Goal: Task Accomplishment & Management: Complete application form

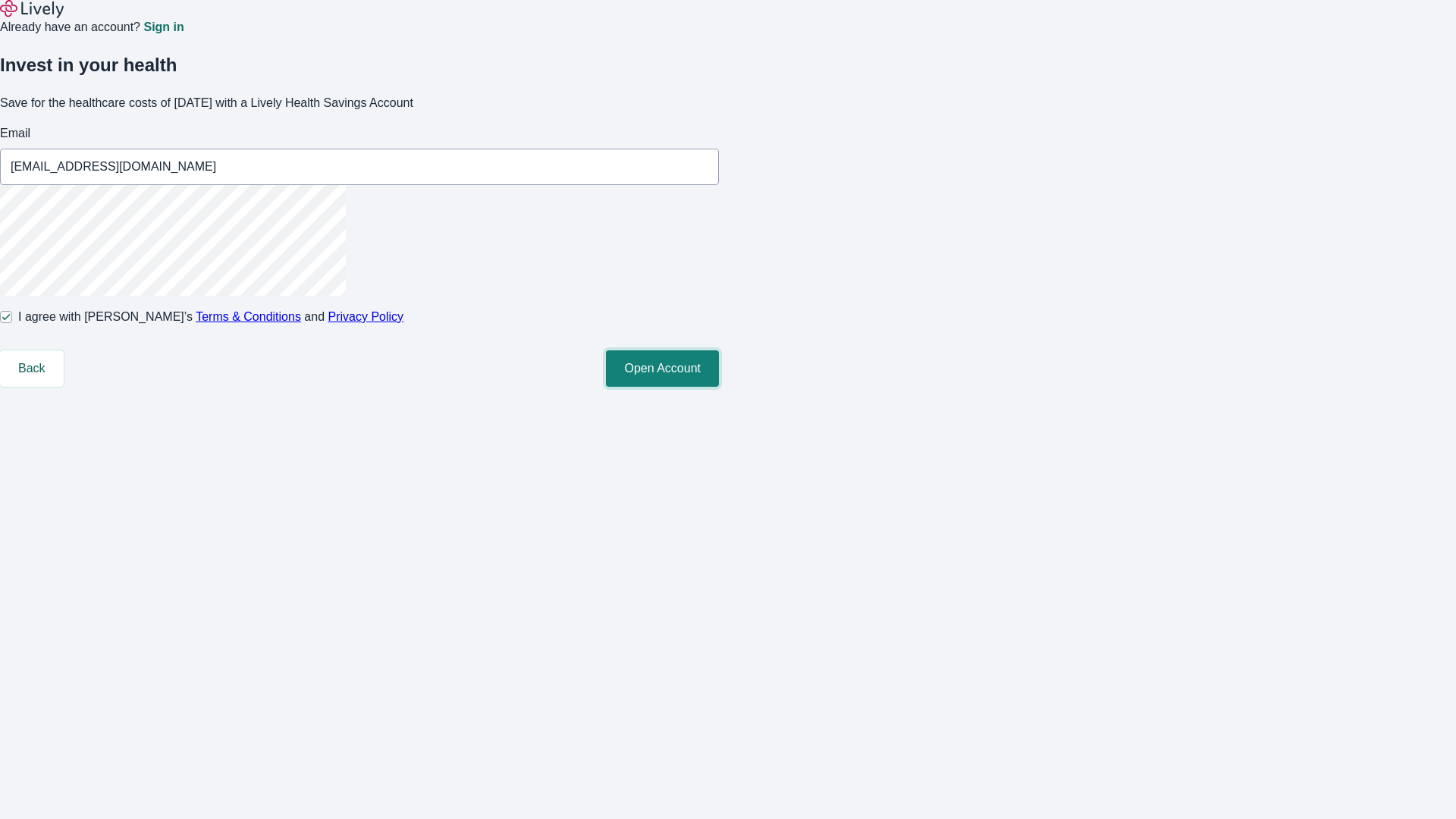
click at [719, 387] on button "Open Account" at bounding box center [662, 368] width 113 height 36
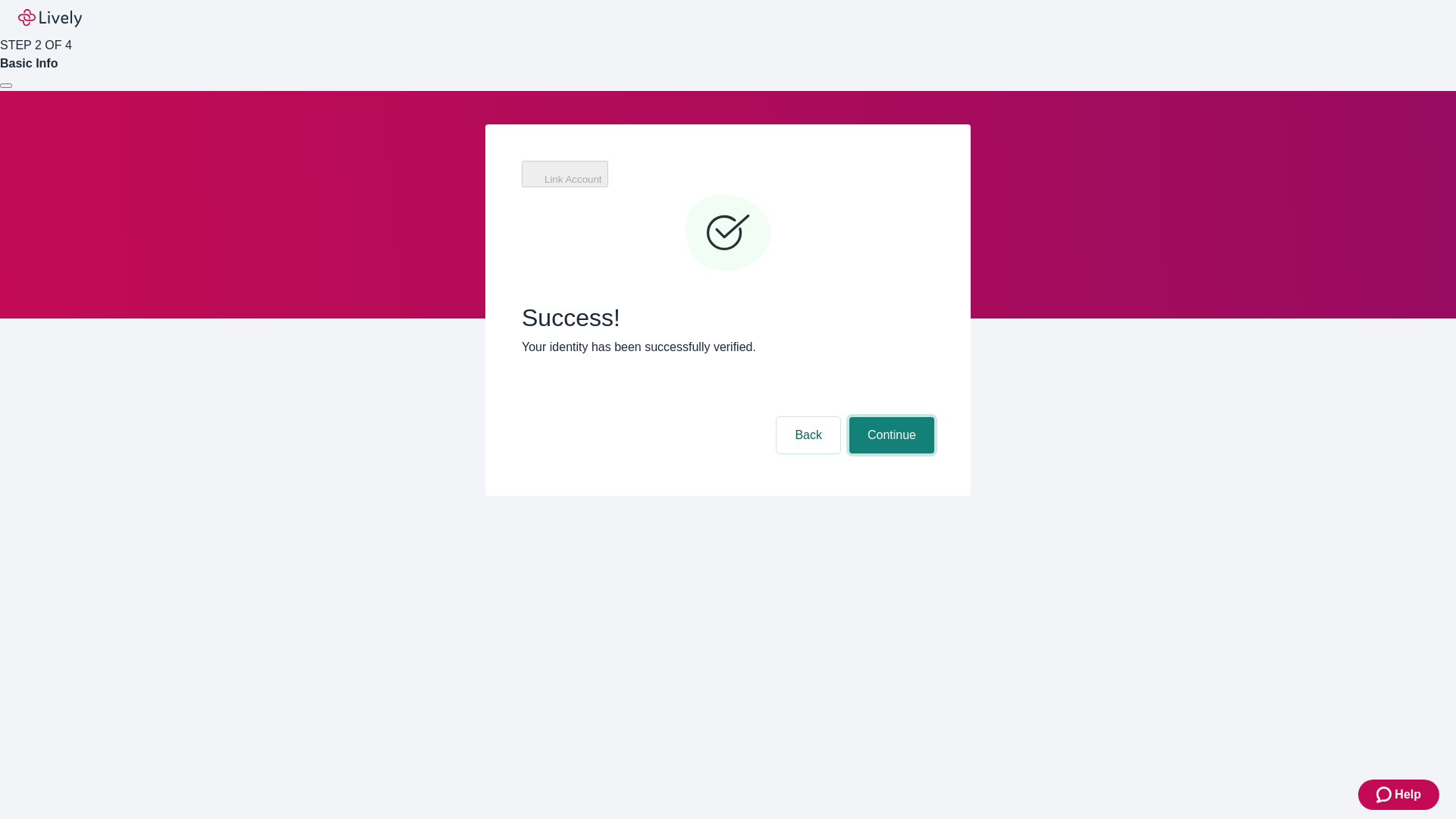
click at [935, 417] on button "Continue" at bounding box center [892, 435] width 85 height 36
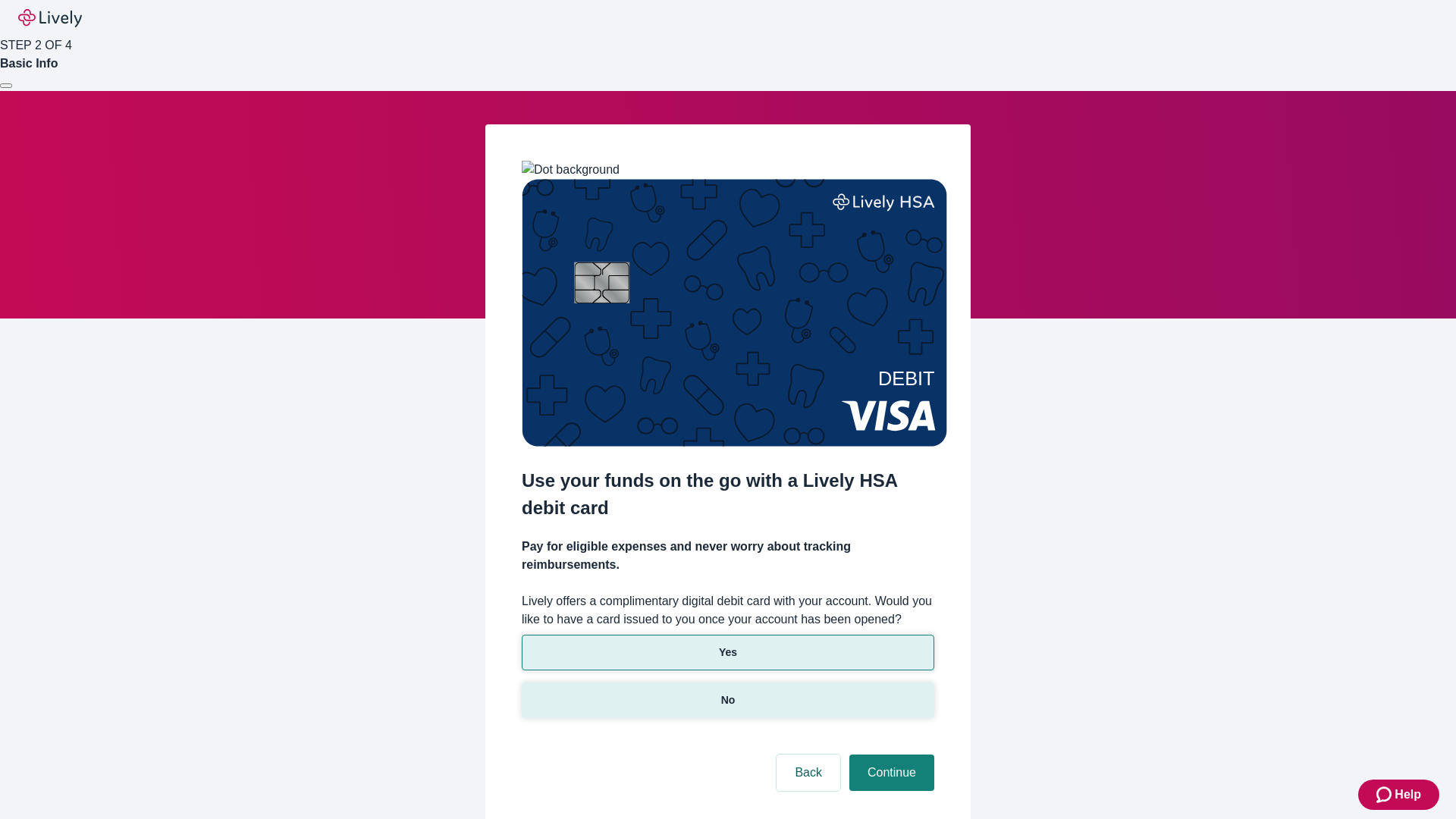
click at [727, 693] on p "No" at bounding box center [729, 701] width 14 height 16
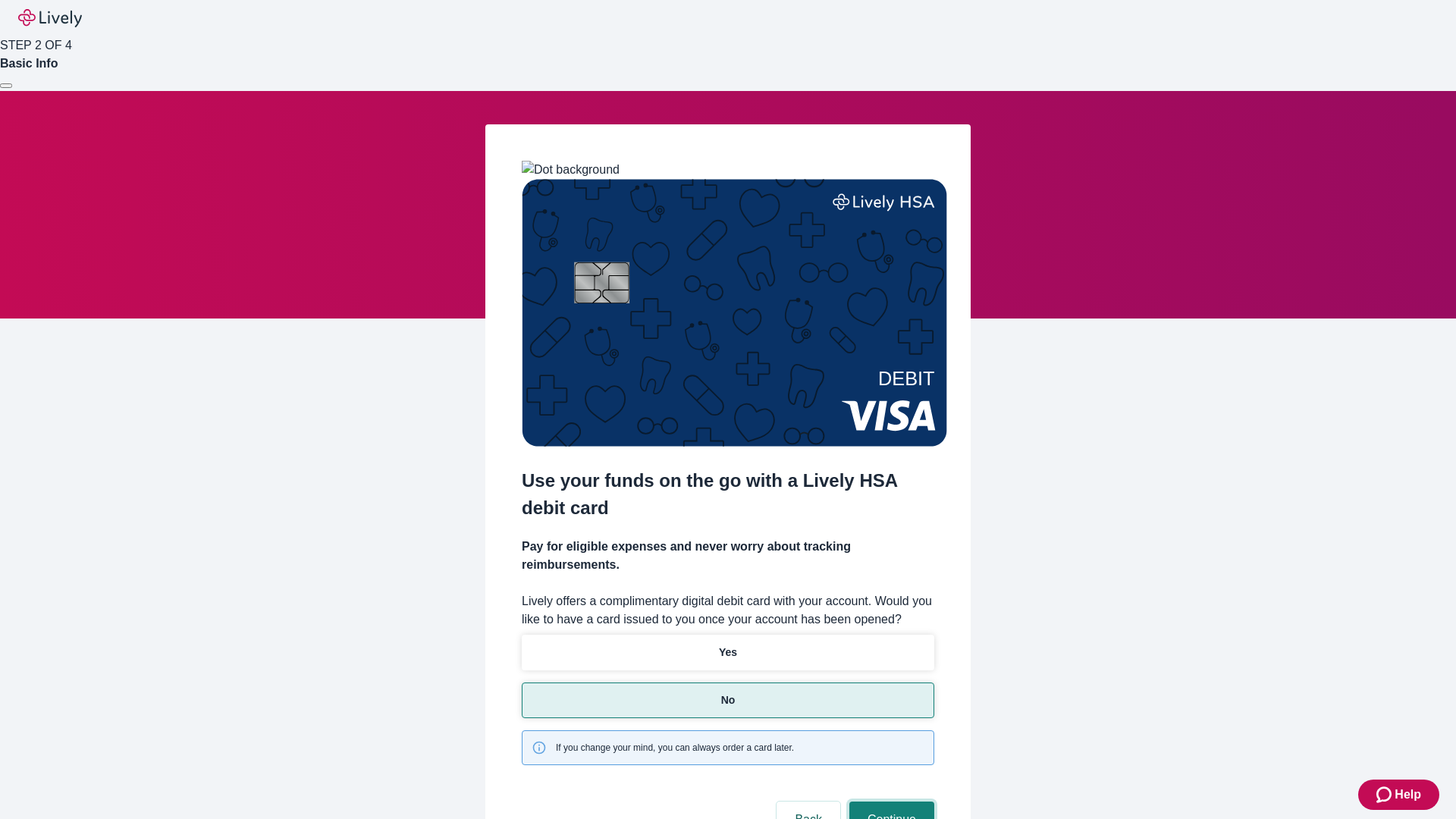
click at [890, 802] on button "Continue" at bounding box center [892, 820] width 85 height 36
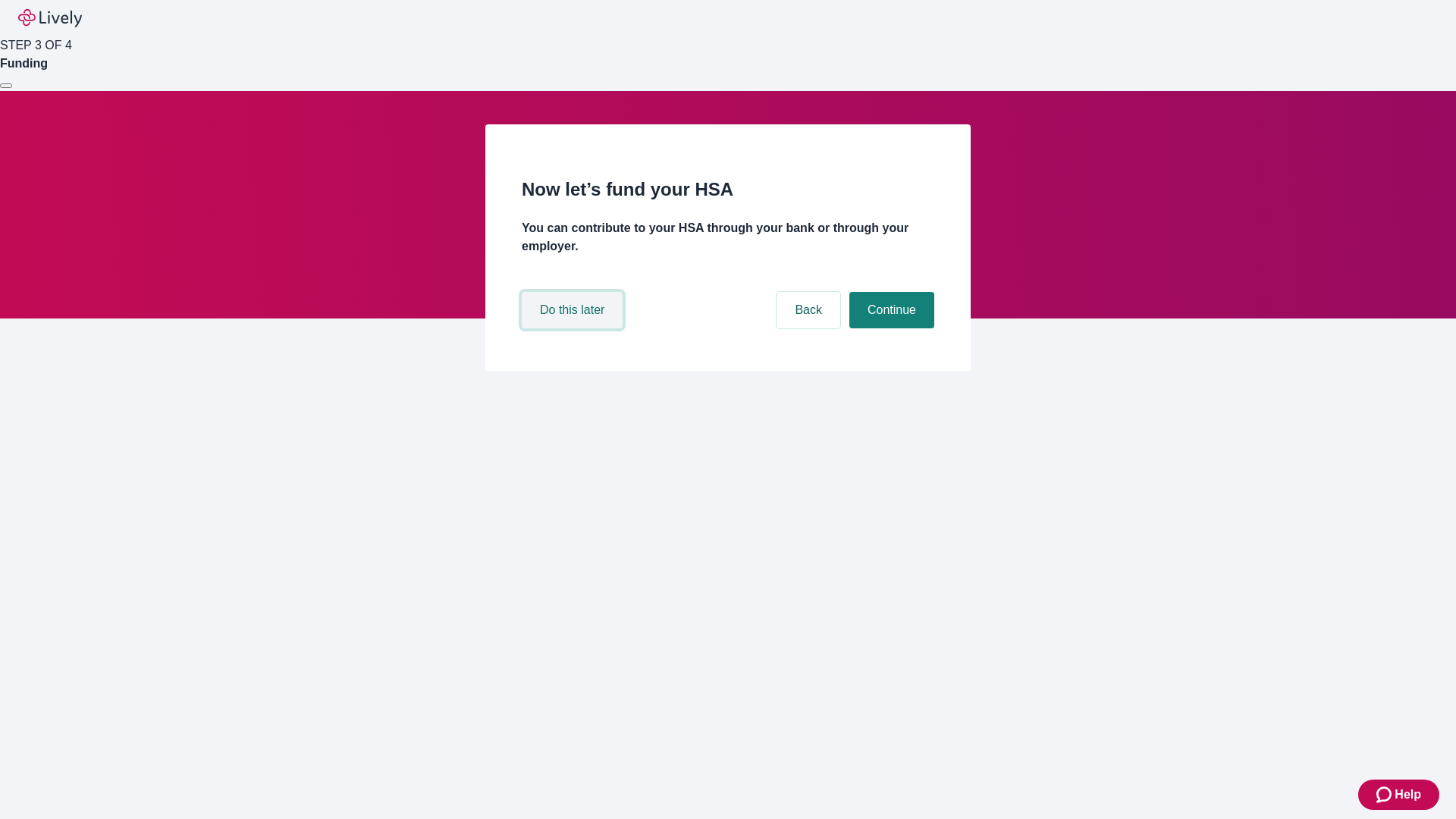
click at [574, 329] on button "Do this later" at bounding box center [572, 309] width 101 height 36
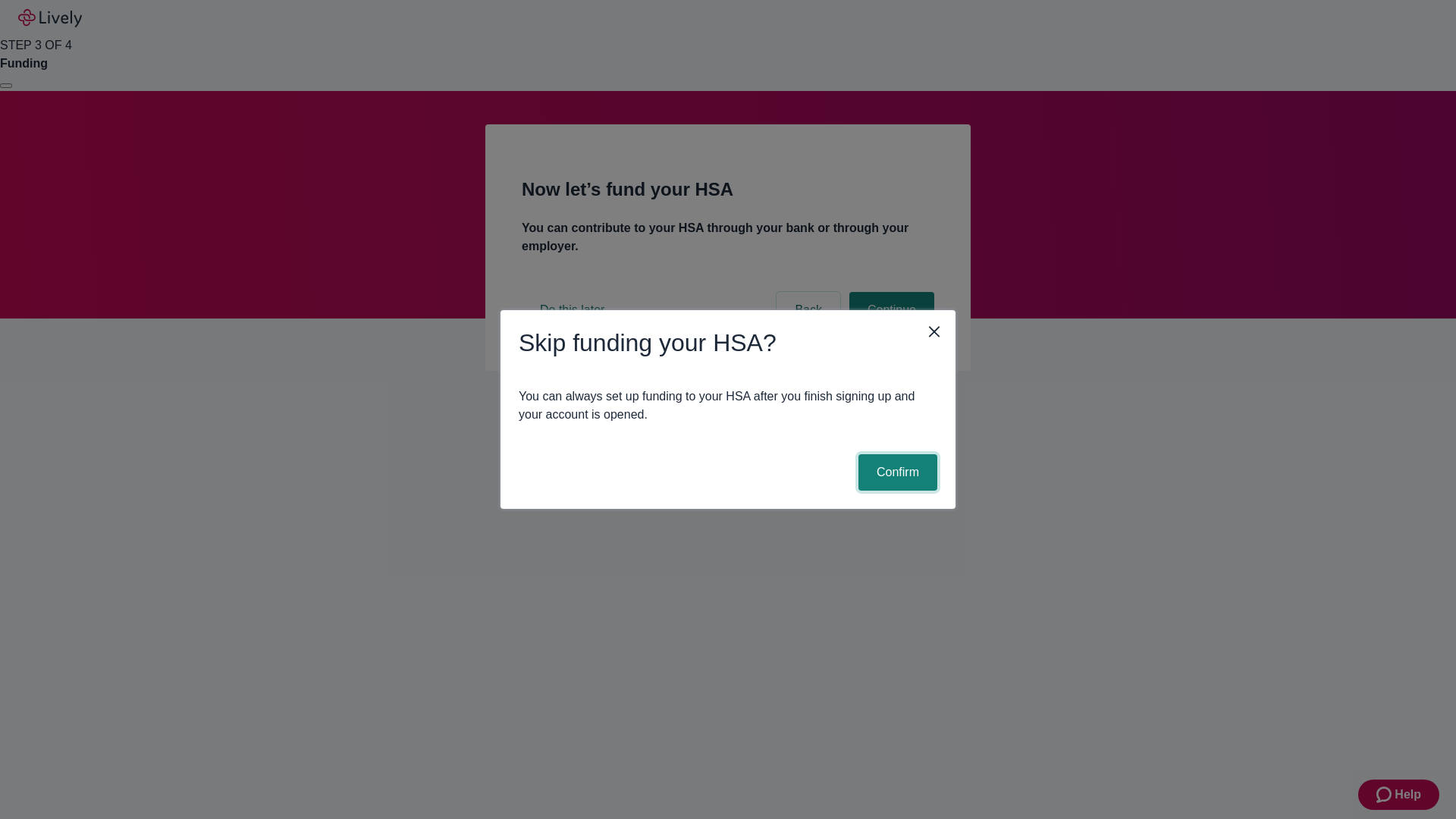
click at [896, 473] on button "Confirm" at bounding box center [898, 472] width 79 height 36
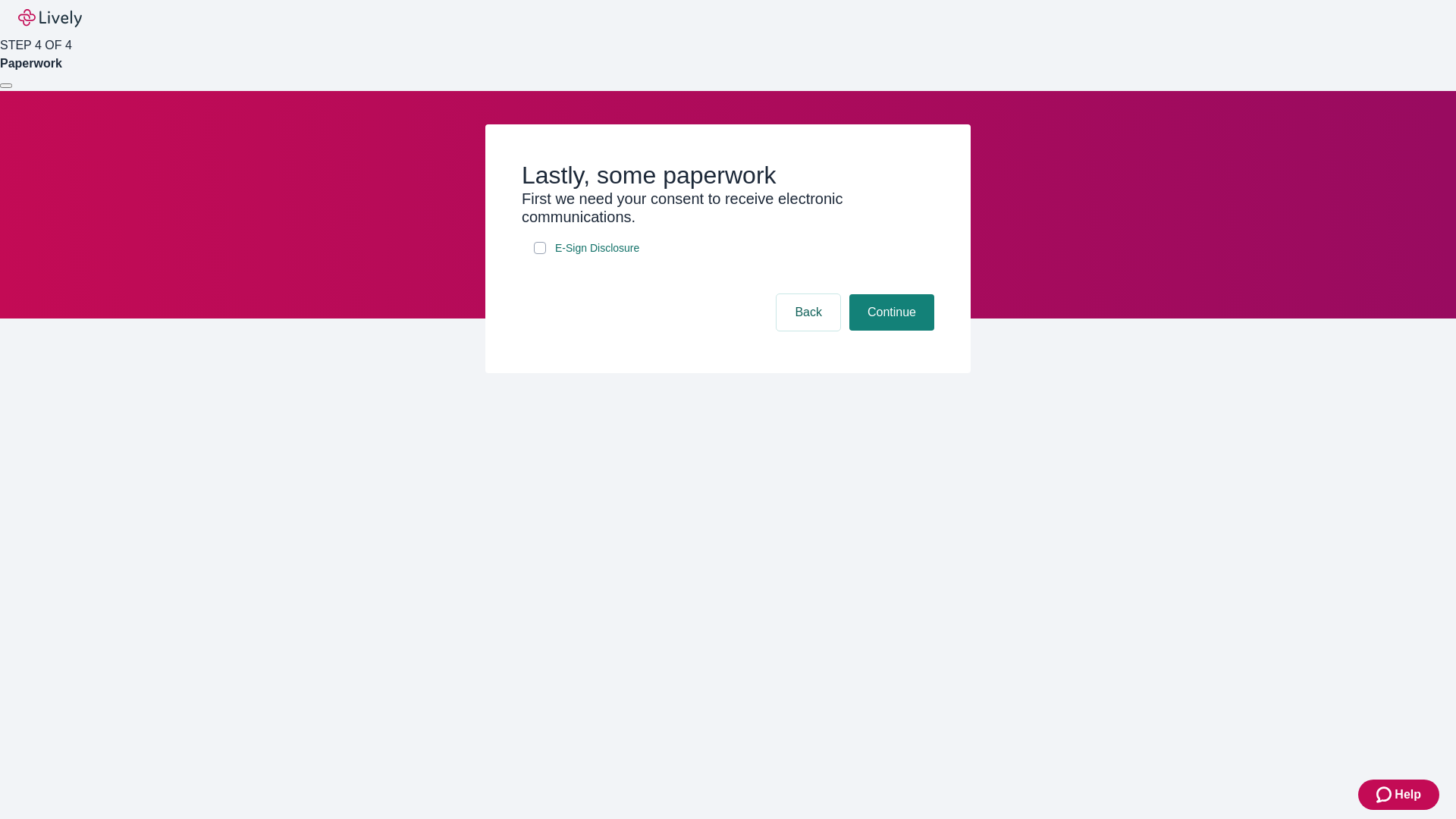
click at [540, 254] on input "E-Sign Disclosure" at bounding box center [539, 248] width 12 height 12
checkbox input "true"
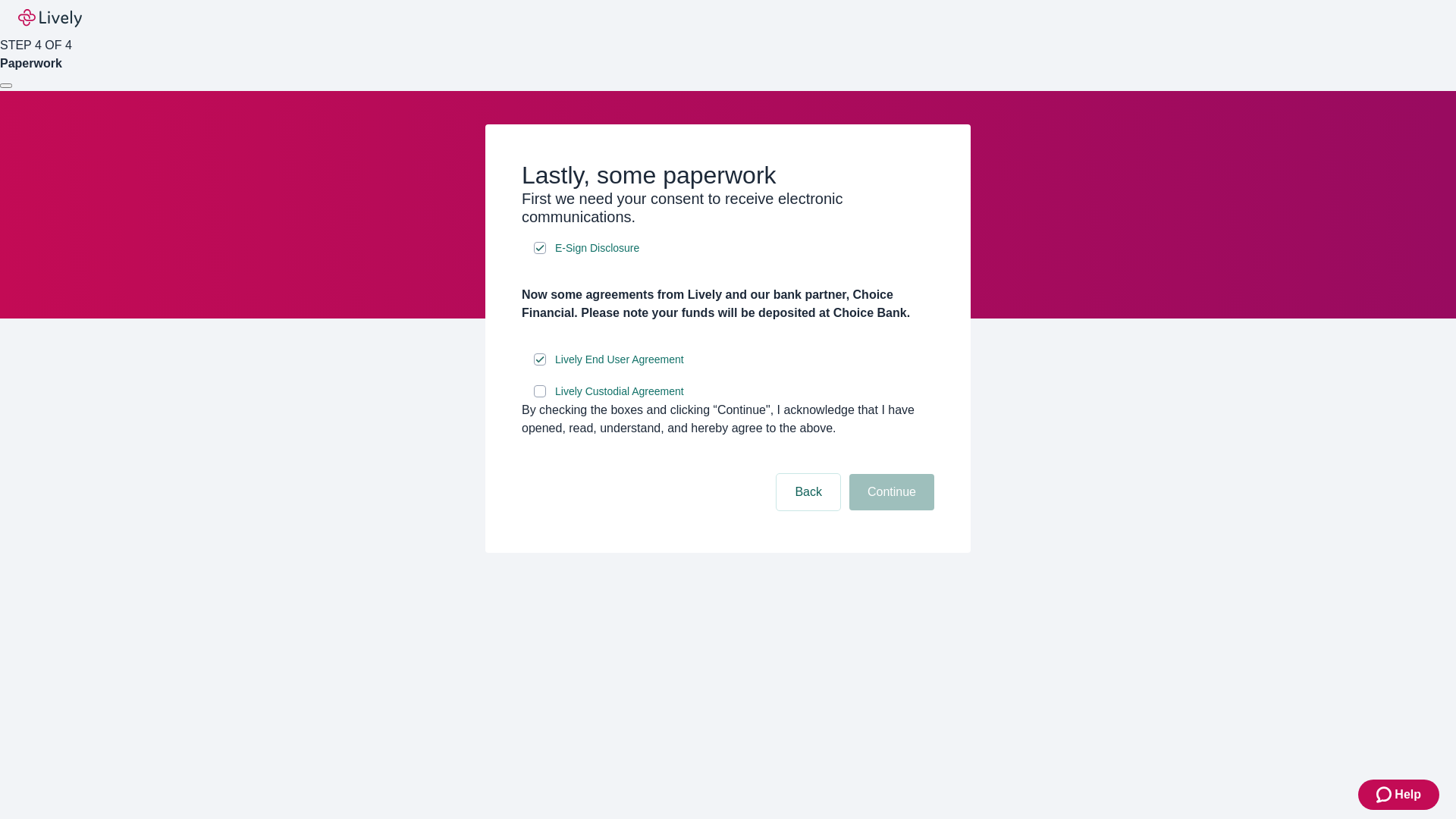
click at [540, 398] on input "Lively Custodial Agreement" at bounding box center [539, 391] width 12 height 12
checkbox input "true"
click at [890, 510] on button "Continue" at bounding box center [892, 492] width 85 height 36
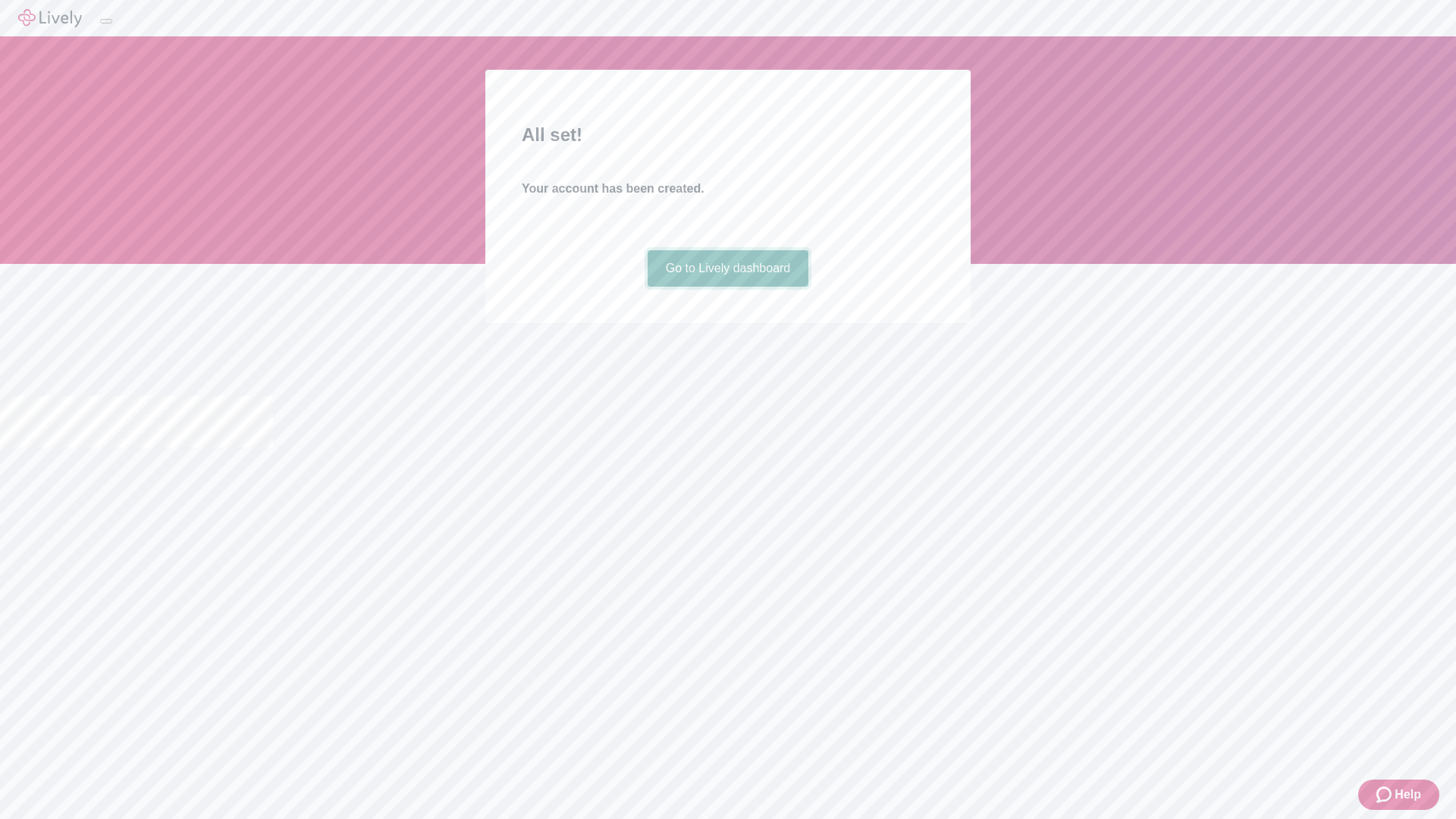
click at [727, 287] on link "Go to Lively dashboard" at bounding box center [728, 268] width 162 height 36
